Goal: Find specific page/section: Find specific page/section

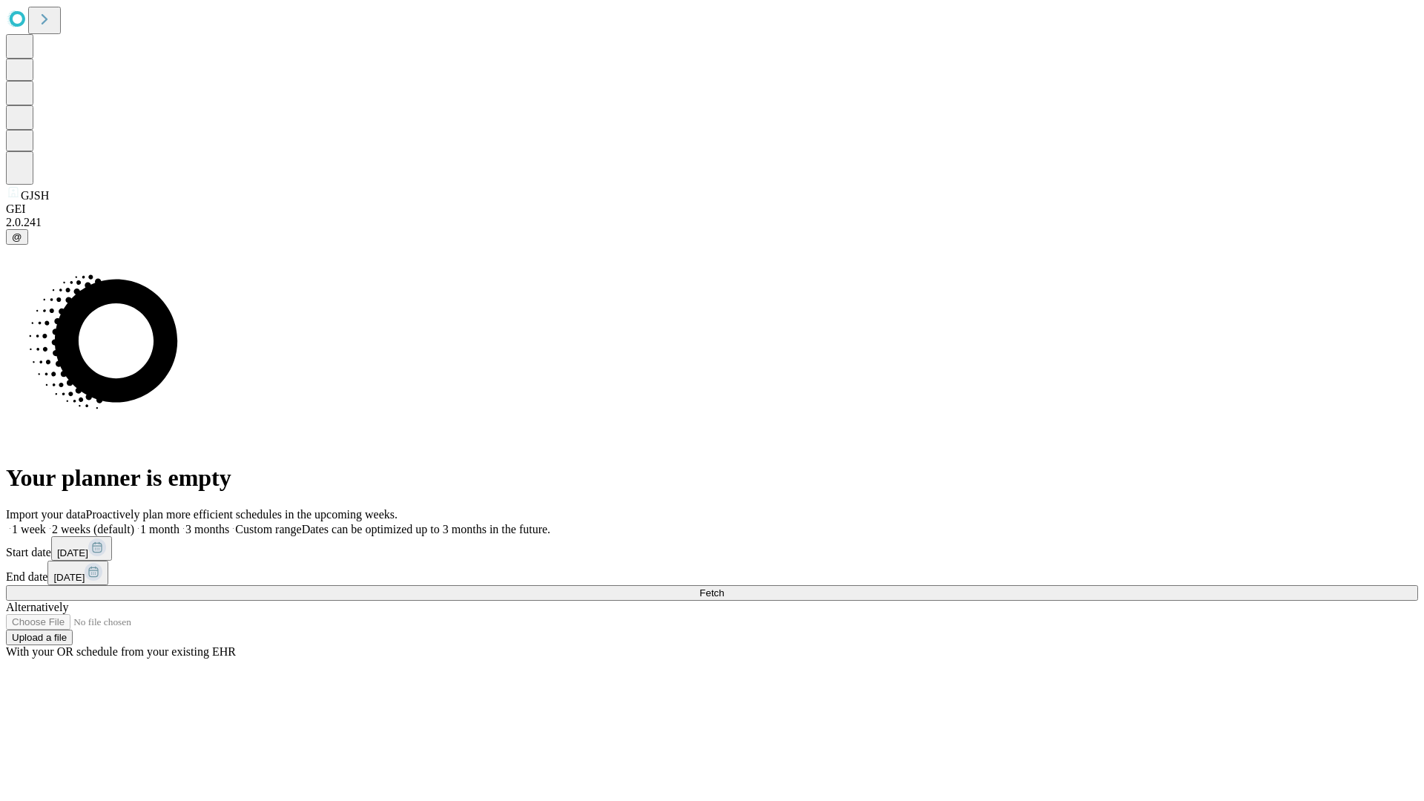
click at [724, 587] on span "Fetch" at bounding box center [711, 592] width 24 height 11
